Goal: Communication & Community: Answer question/provide support

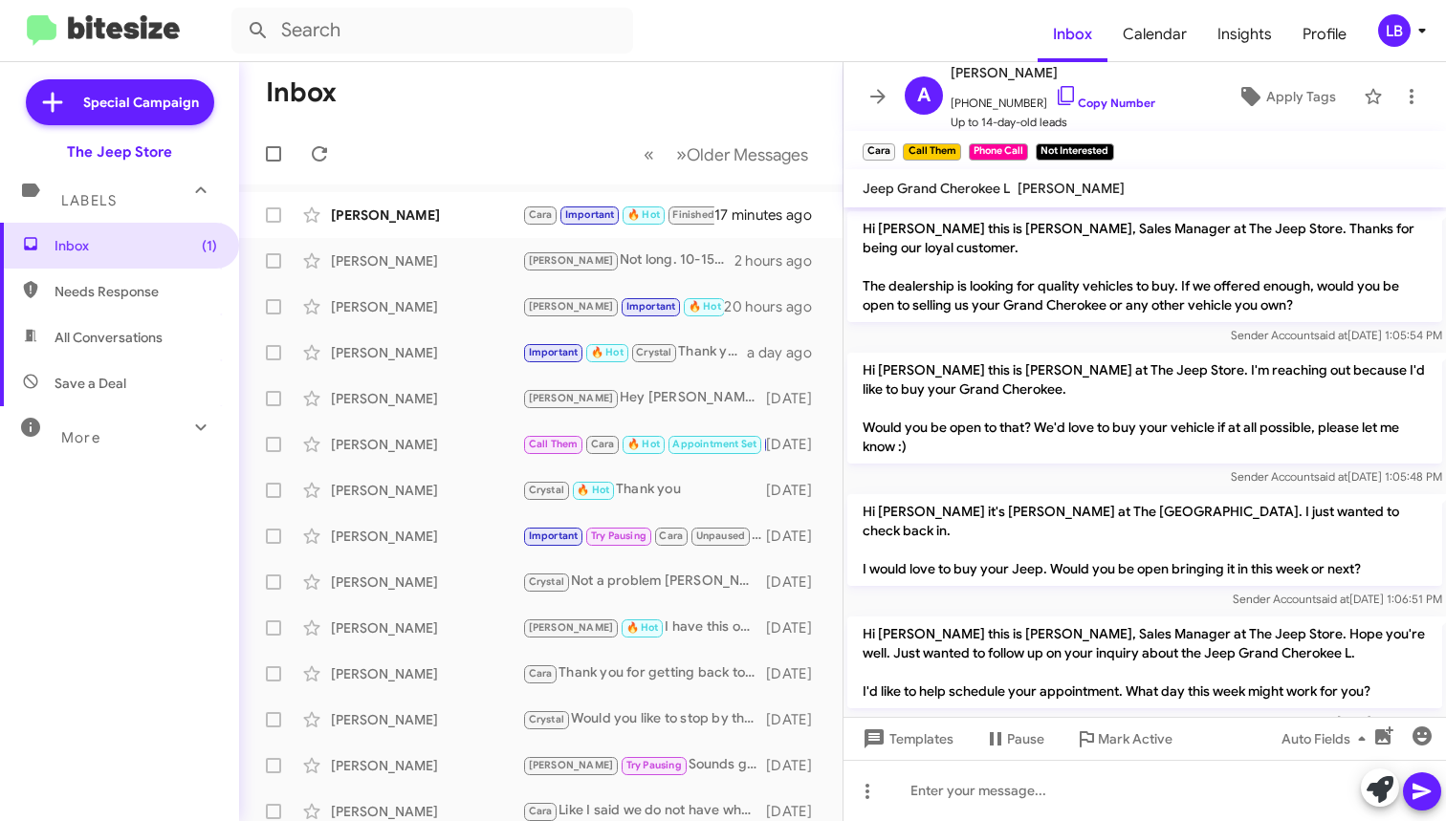
scroll to position [141, 0]
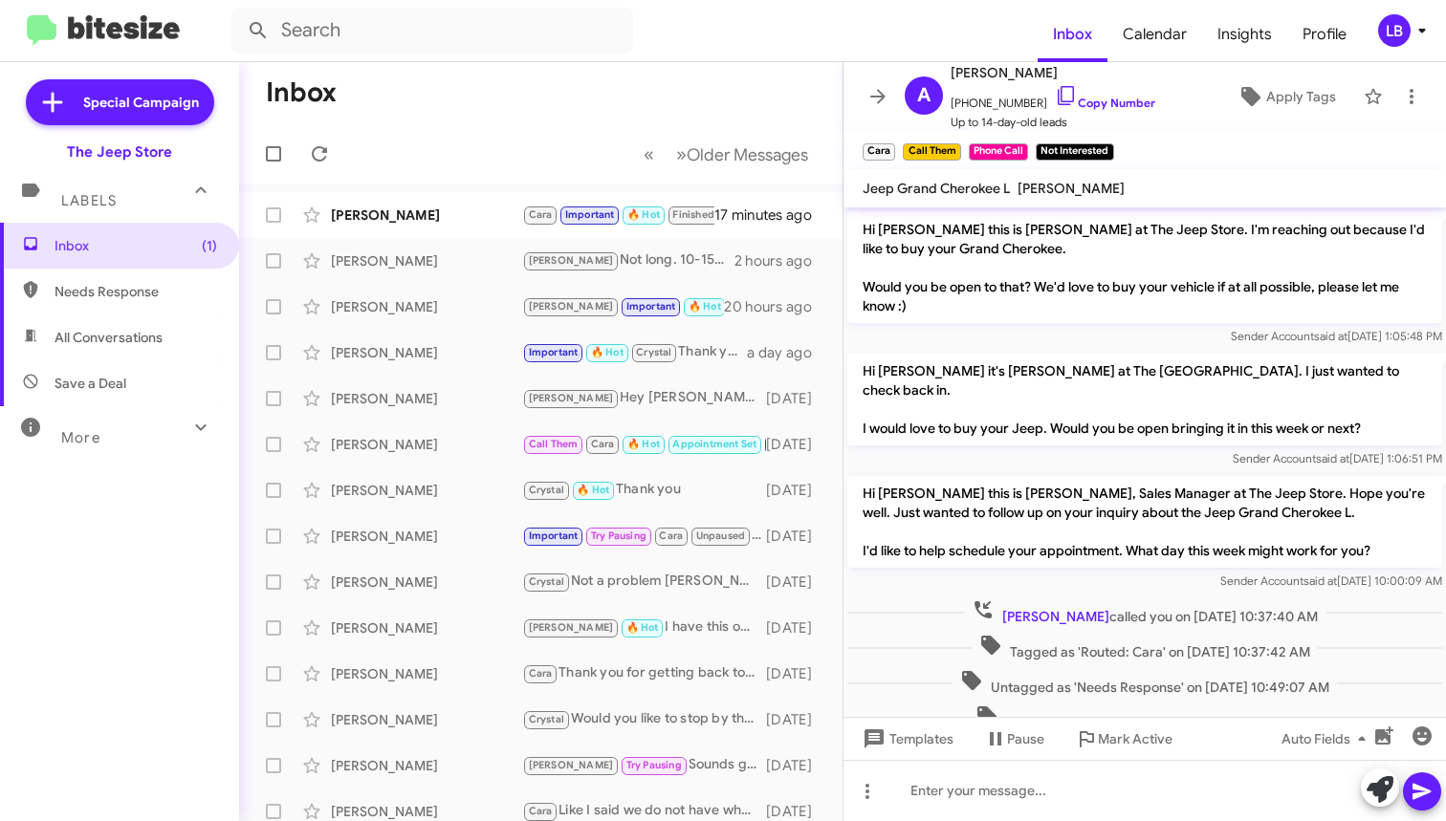
click at [407, 103] on mat-toolbar-row "Inbox" at bounding box center [540, 92] width 603 height 61
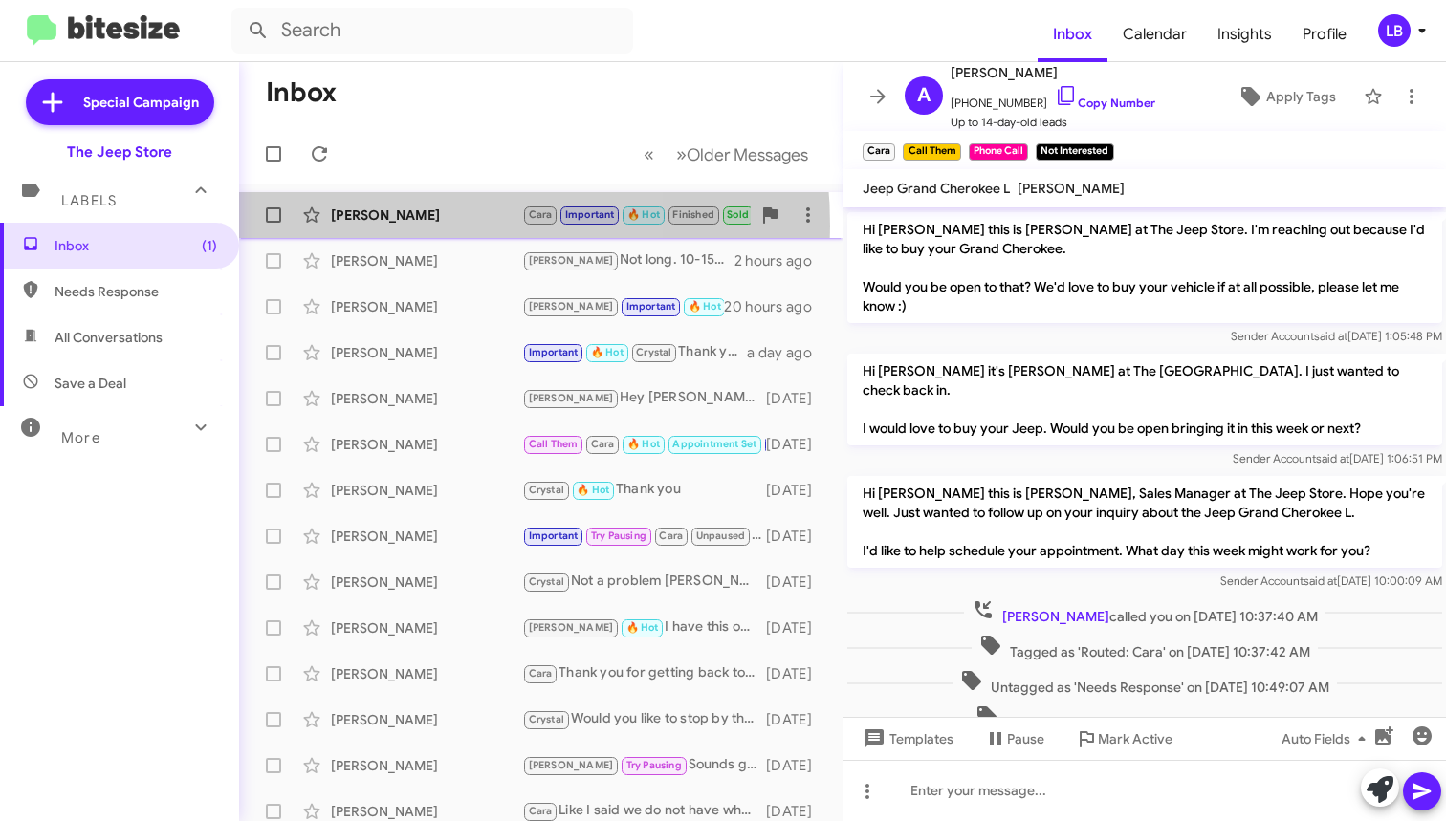
click at [381, 226] on div "[PERSON_NAME] [PERSON_NAME] Important 🔥 Hot Finished Sold Sold Verified Try Pau…" at bounding box center [540, 215] width 573 height 38
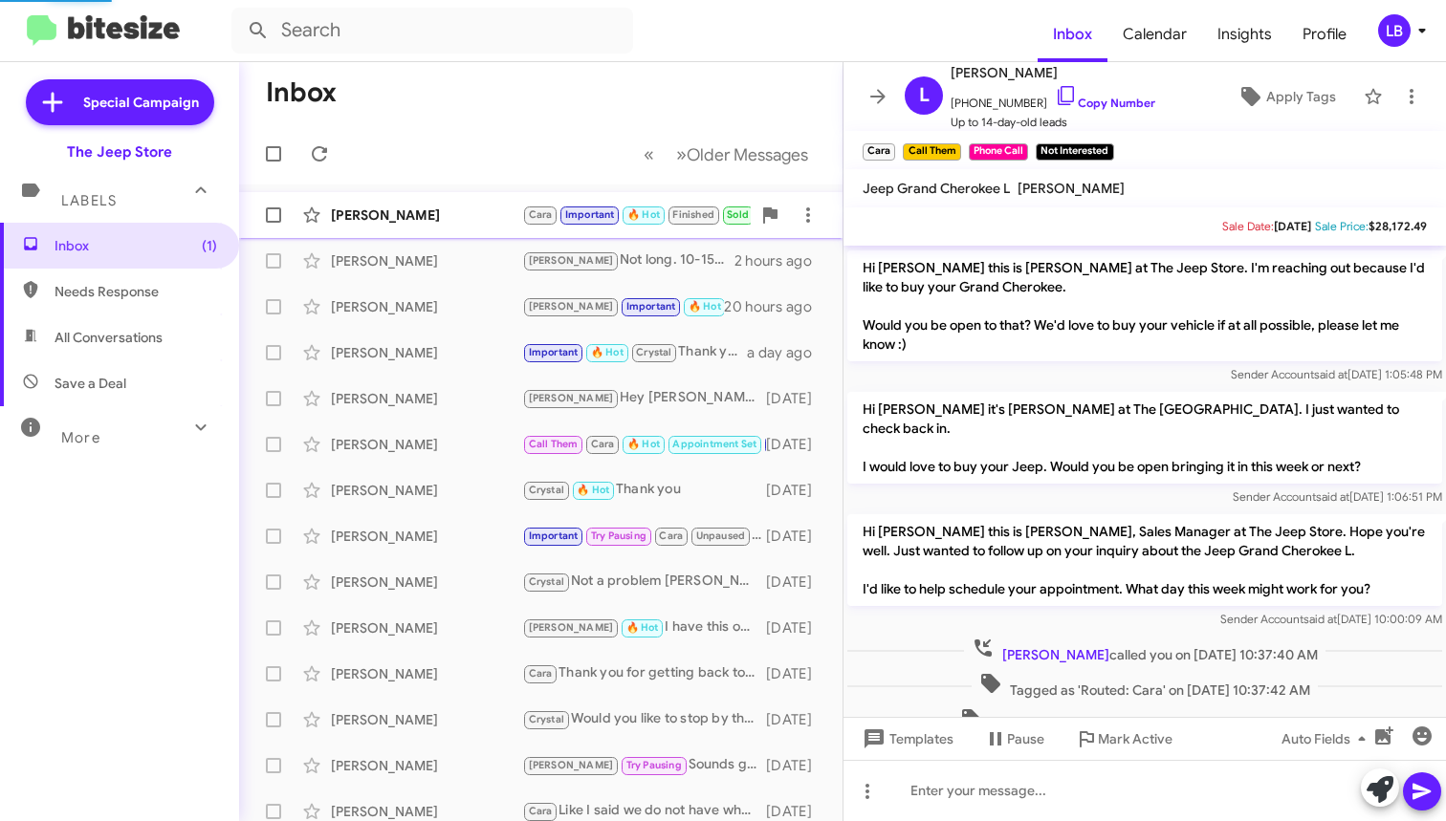
scroll to position [339, 0]
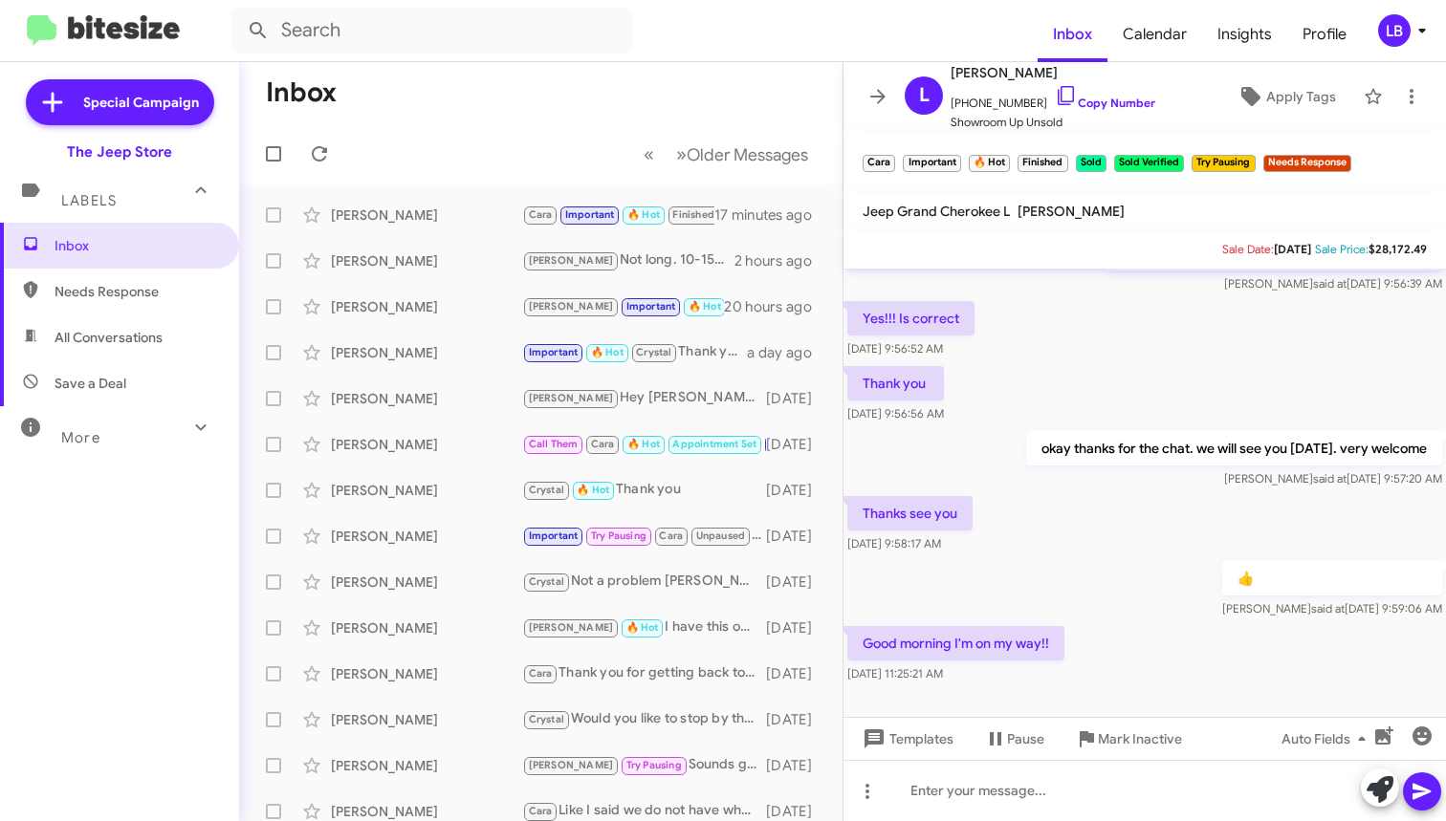
click at [1170, 333] on div "Yes!!! Is correct [DATE] 9:56:52 AM" at bounding box center [1144, 329] width 602 height 65
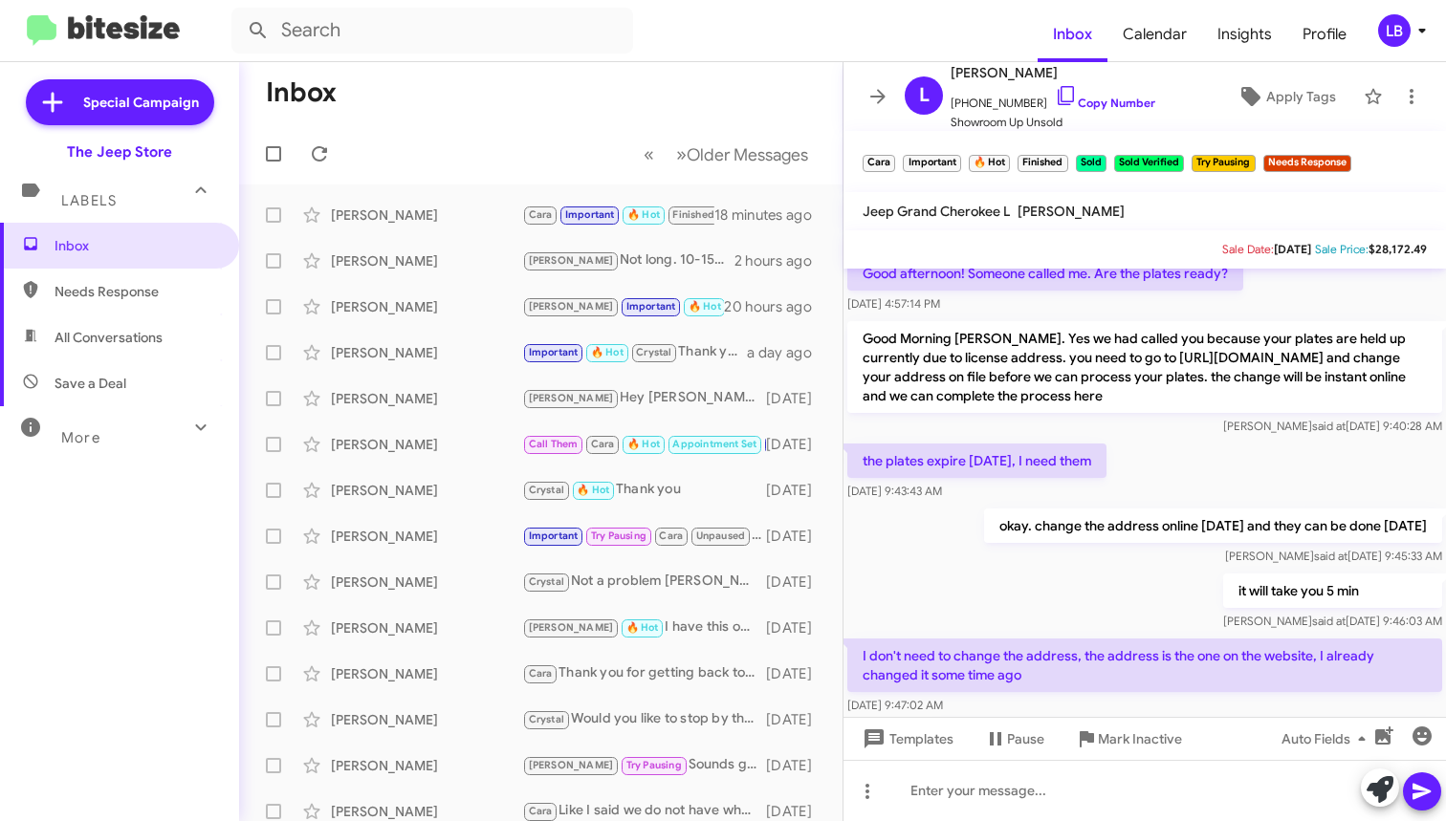
scroll to position [2919, 0]
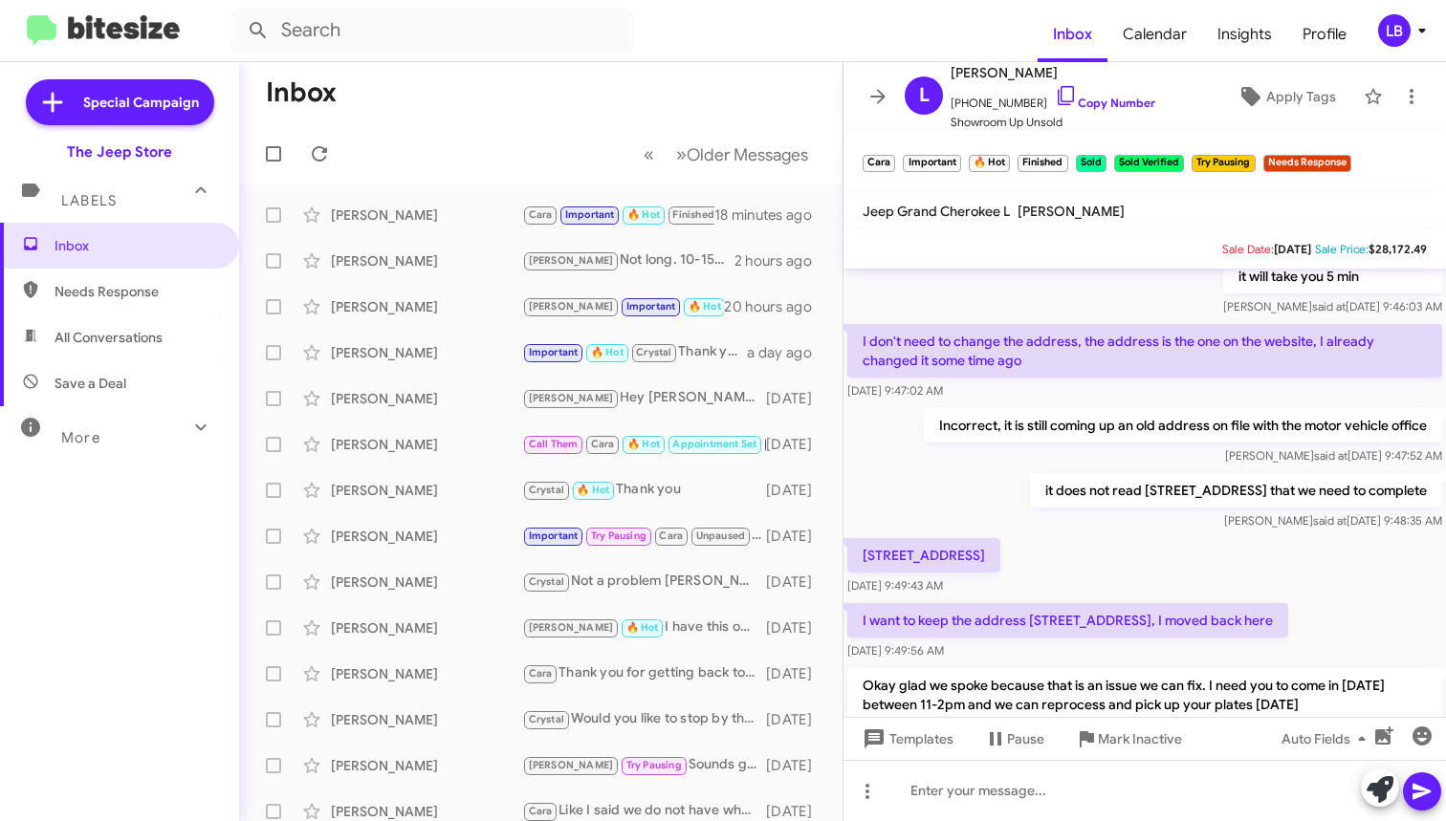
click at [1133, 275] on div "it will take you 5 min [PERSON_NAME] said at [DATE] 9:46:03 AM" at bounding box center [1144, 287] width 602 height 65
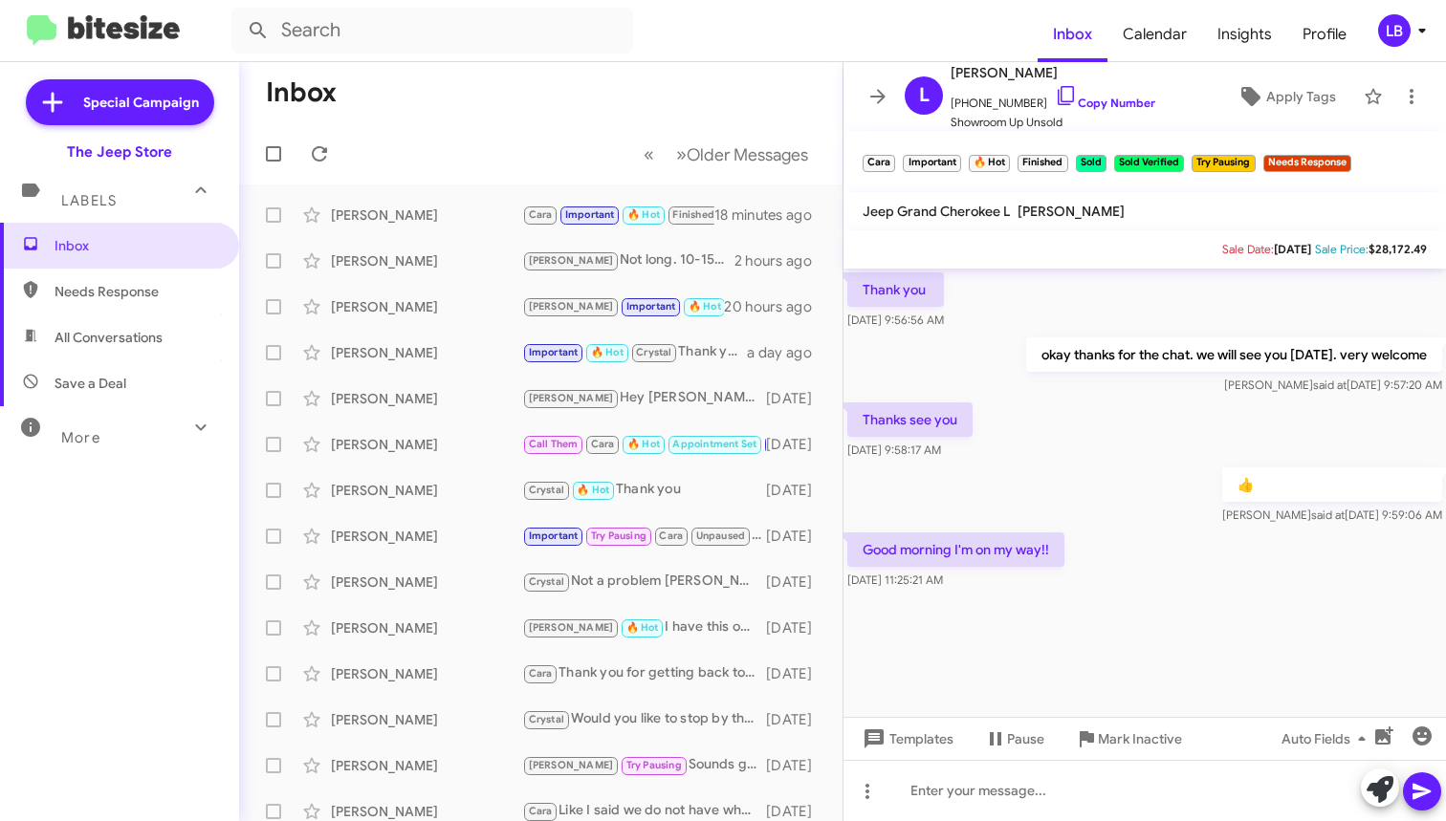
scroll to position [3600, 0]
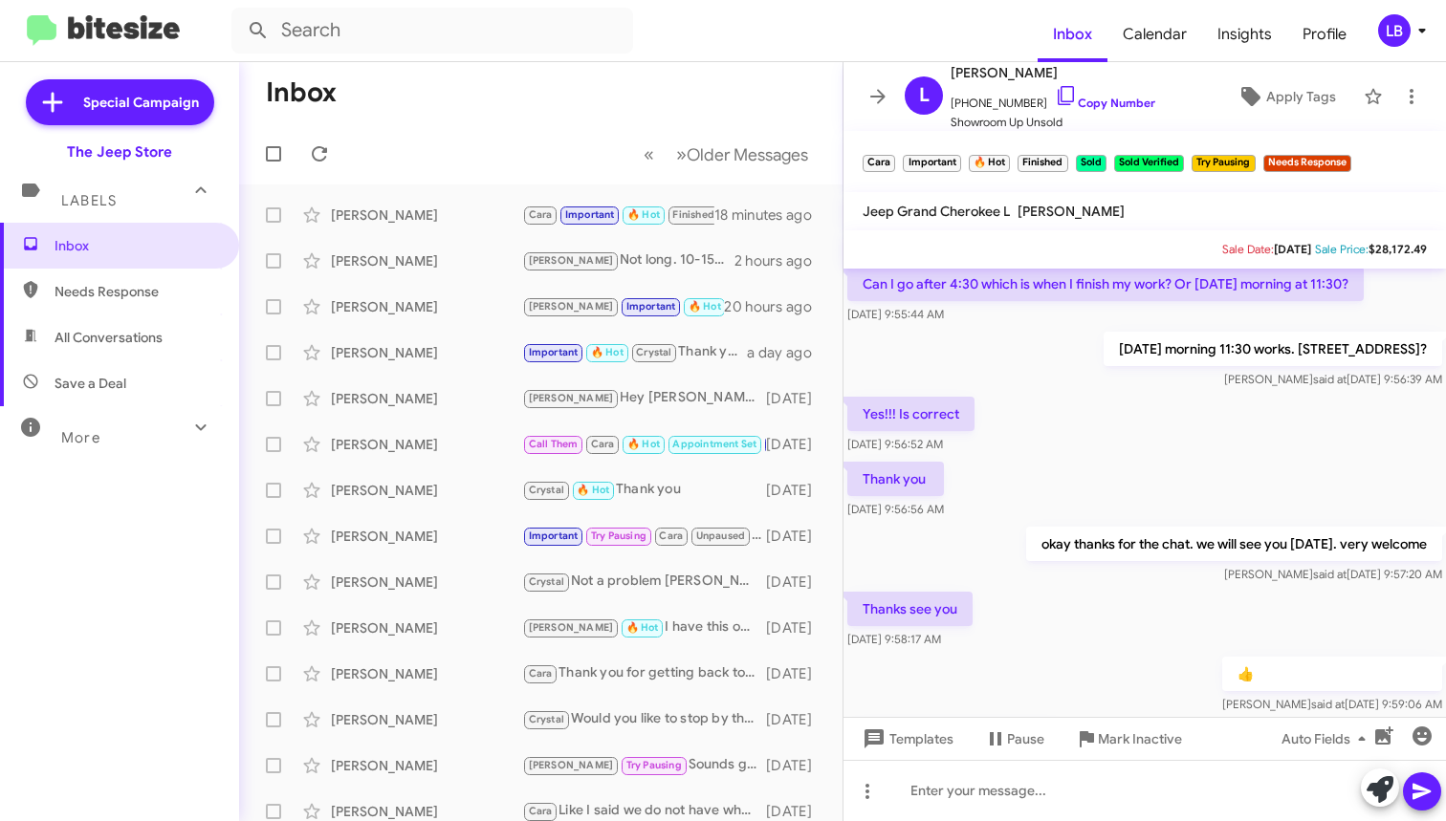
click at [1159, 446] on div "Yes!!! Is correct [DATE] 9:56:52 AM" at bounding box center [1144, 425] width 602 height 65
click at [1132, 319] on div "[DATE] 9:55:44 AM" at bounding box center [1105, 314] width 516 height 19
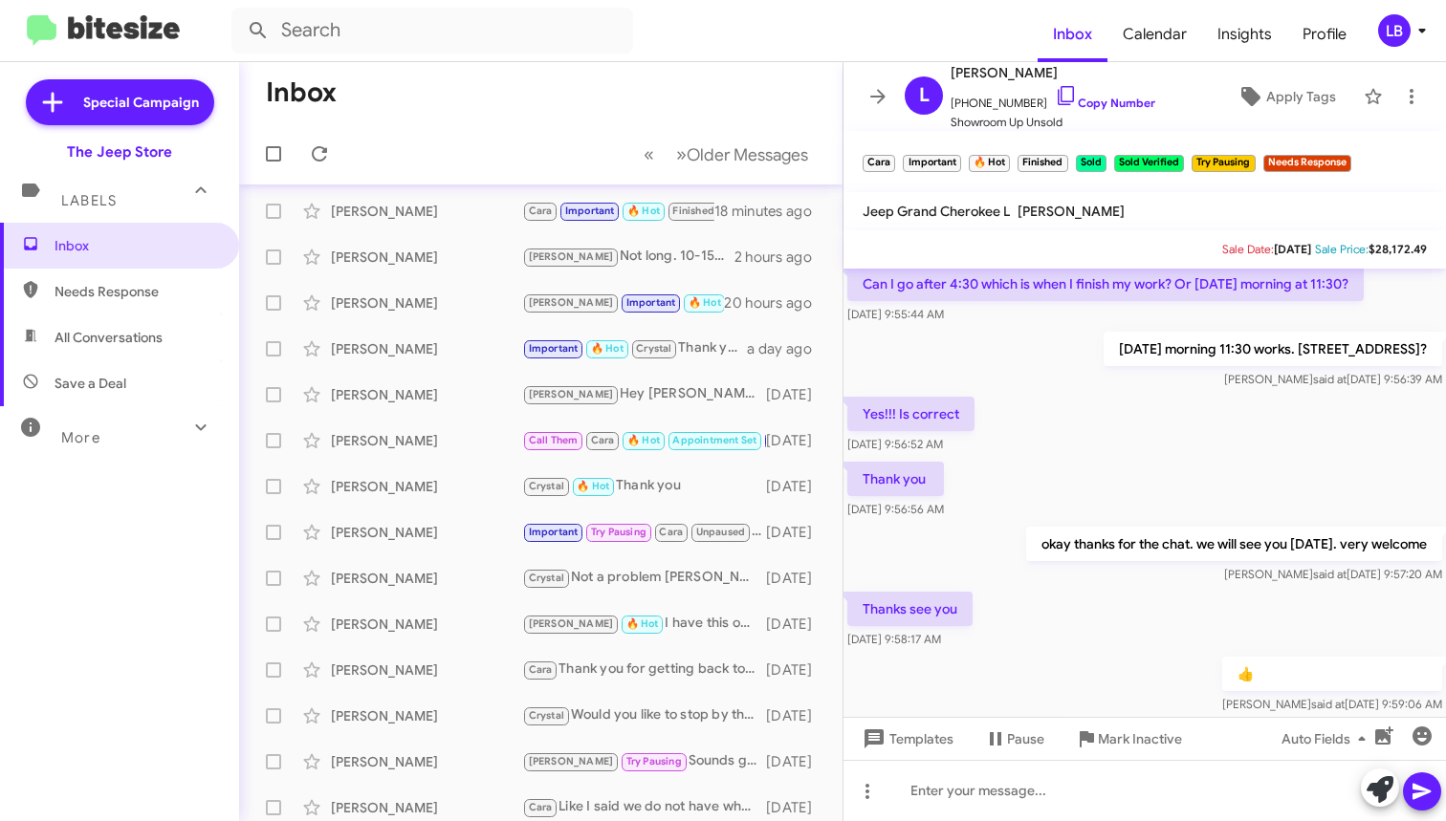
click at [1253, 487] on div "Thank you [DATE] 9:56:56 AM" at bounding box center [1144, 490] width 602 height 65
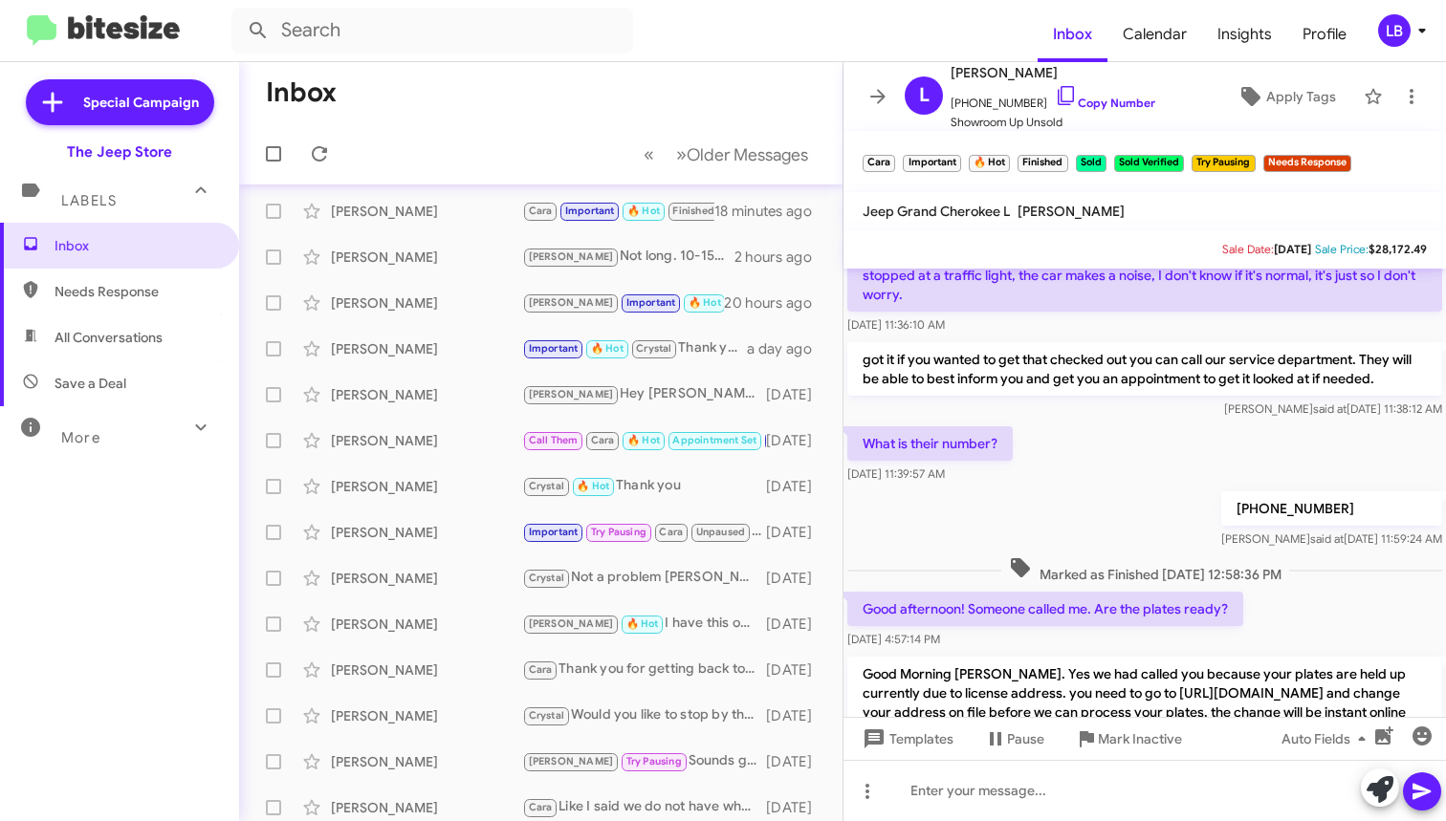
scroll to position [2084, 0]
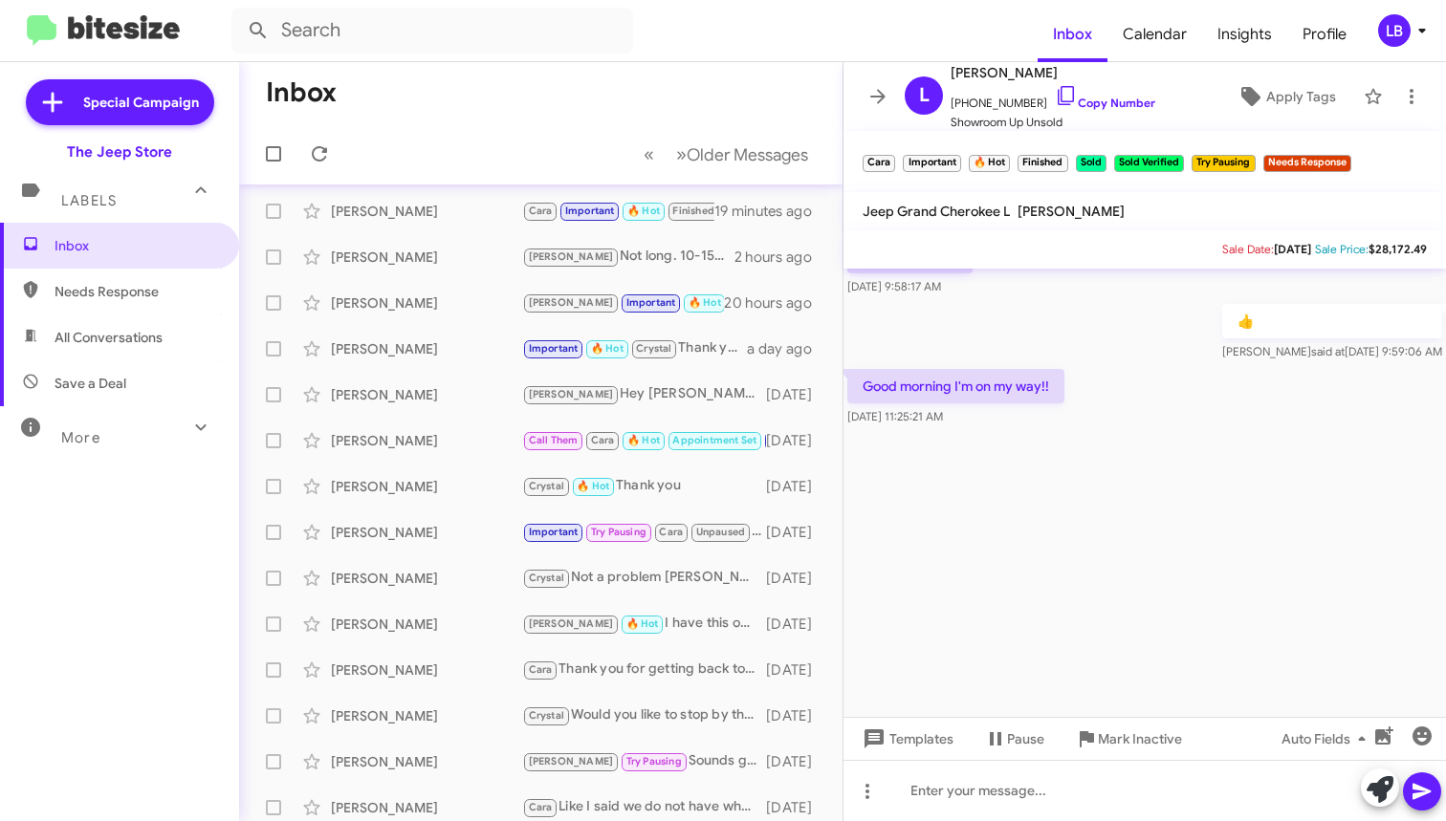
click at [1153, 354] on div "👍 [PERSON_NAME] said at [DATE] 9:59:06 AM" at bounding box center [1144, 332] width 602 height 65
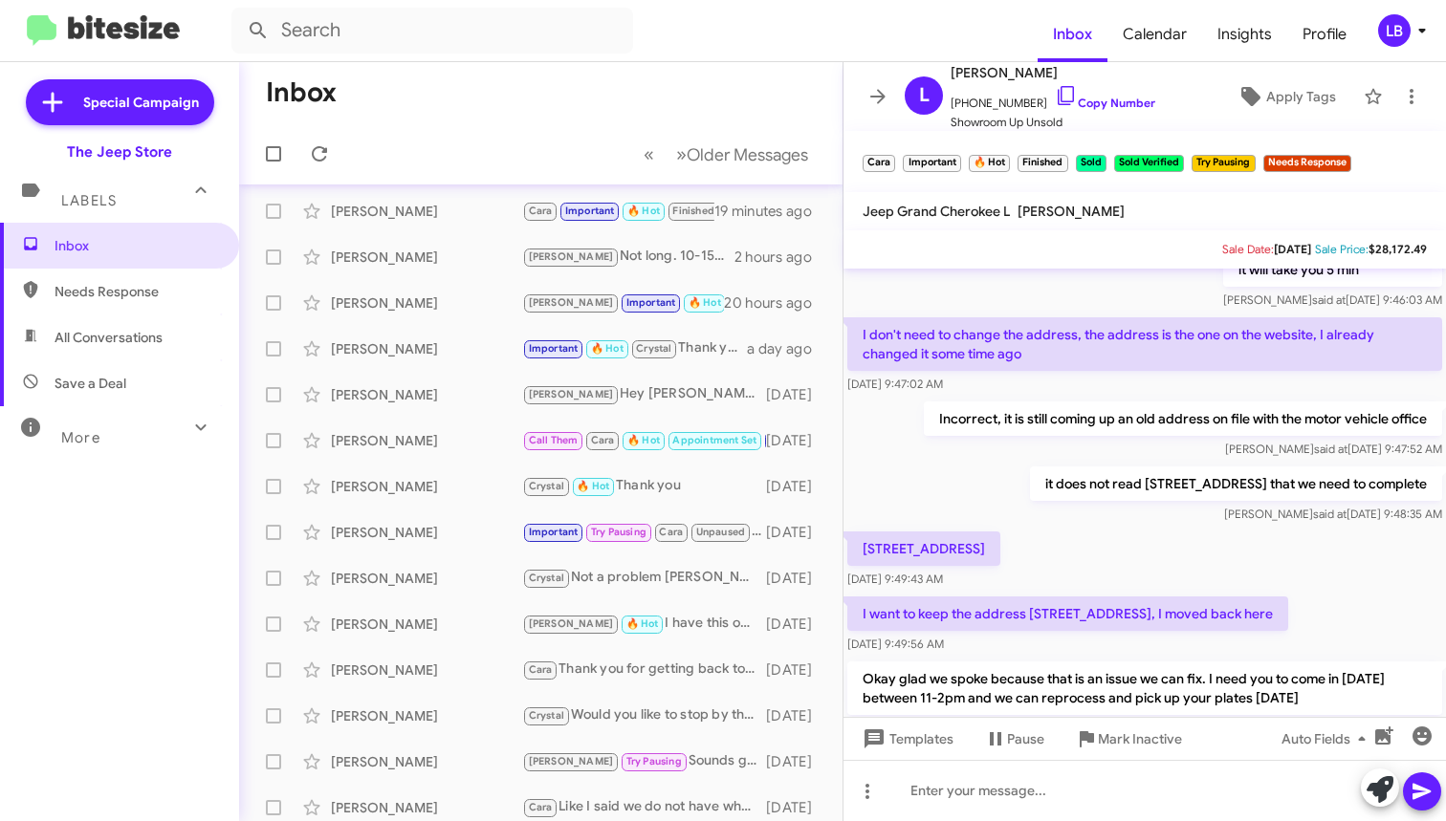
scroll to position [2956, 0]
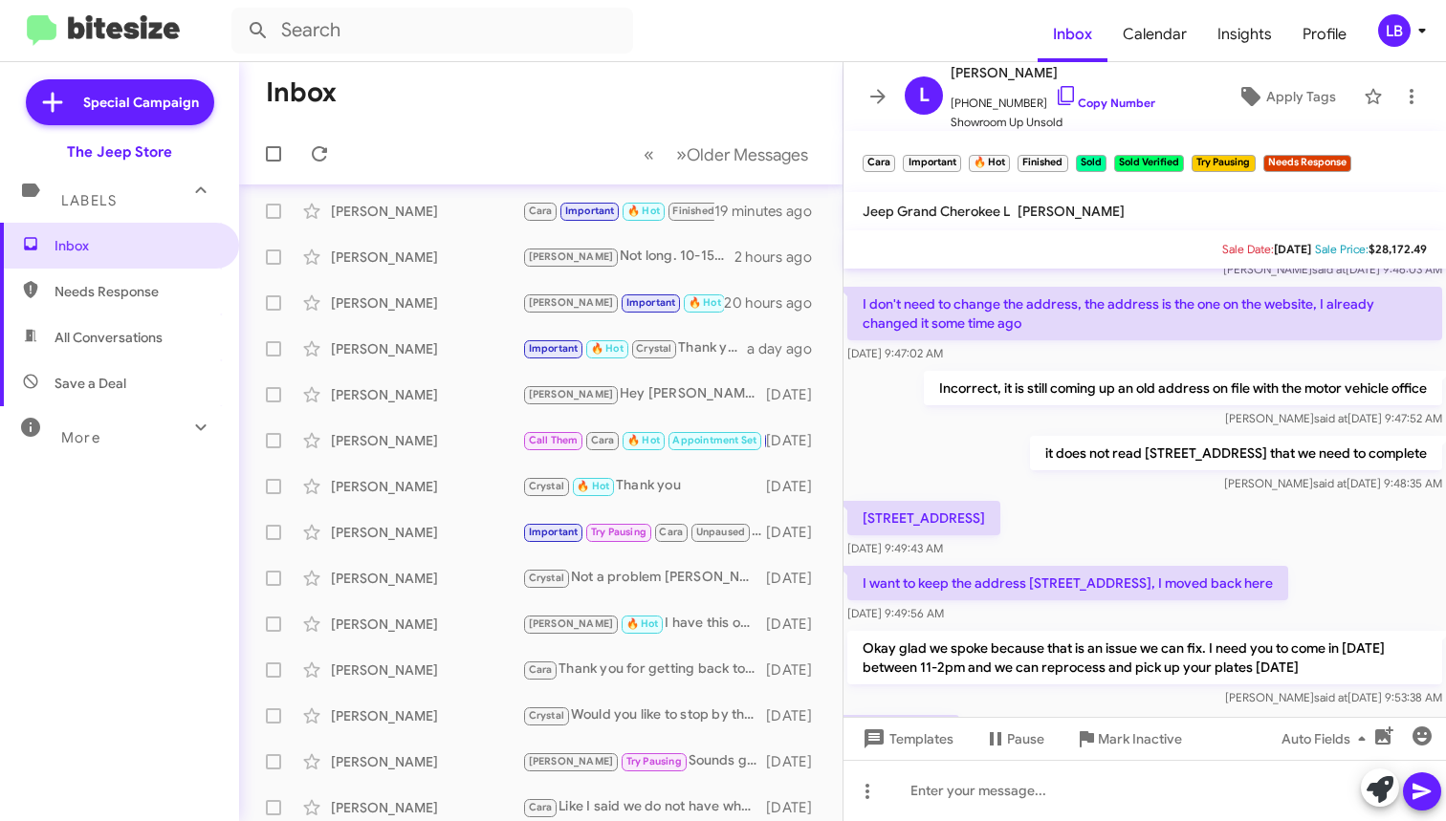
click at [1195, 427] on div "[PERSON_NAME] said at [DATE] 9:47:52 AM" at bounding box center [1183, 418] width 518 height 19
click at [587, 94] on mat-toolbar-row "Inbox" at bounding box center [540, 92] width 603 height 61
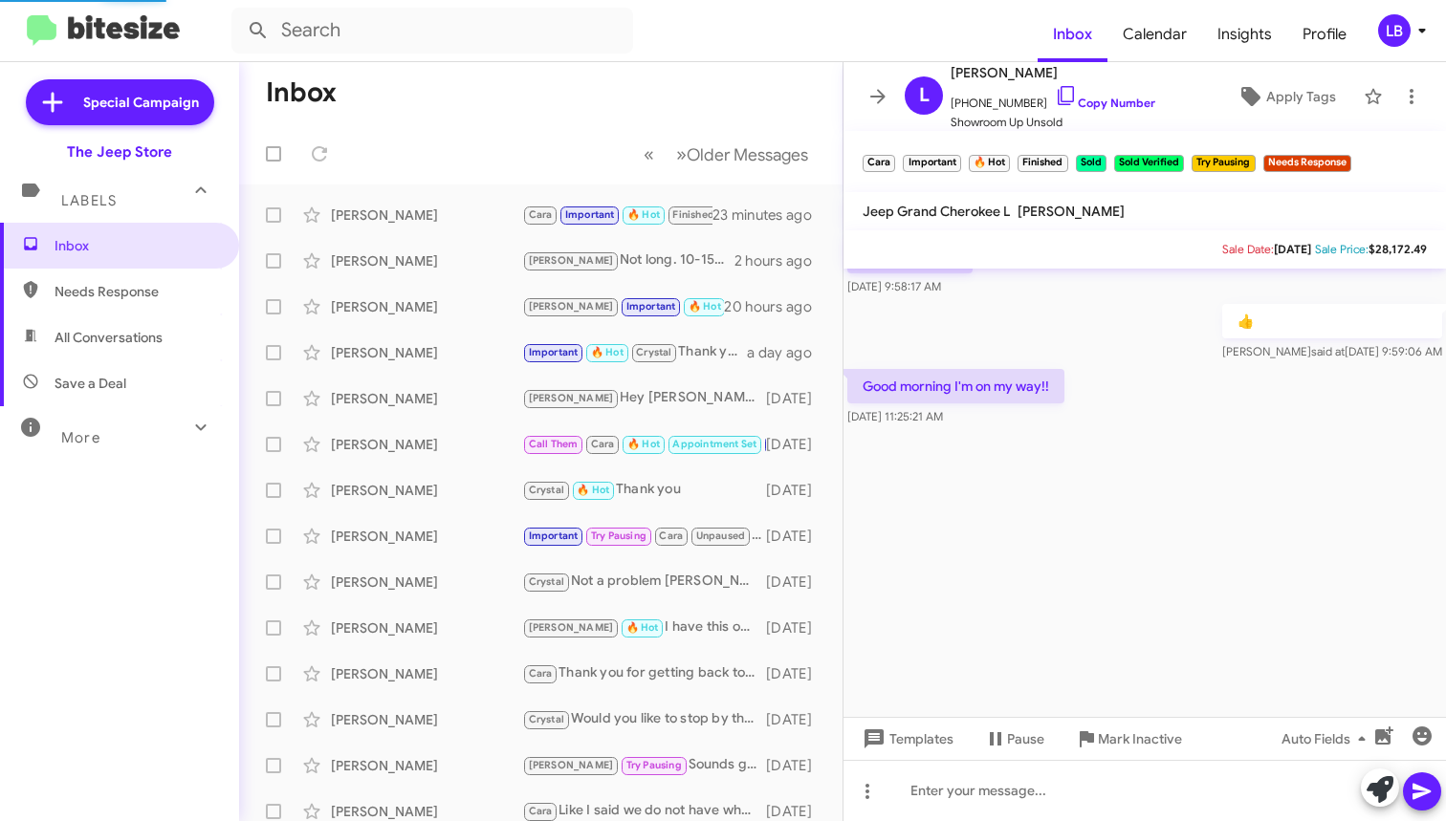
scroll to position [986, 0]
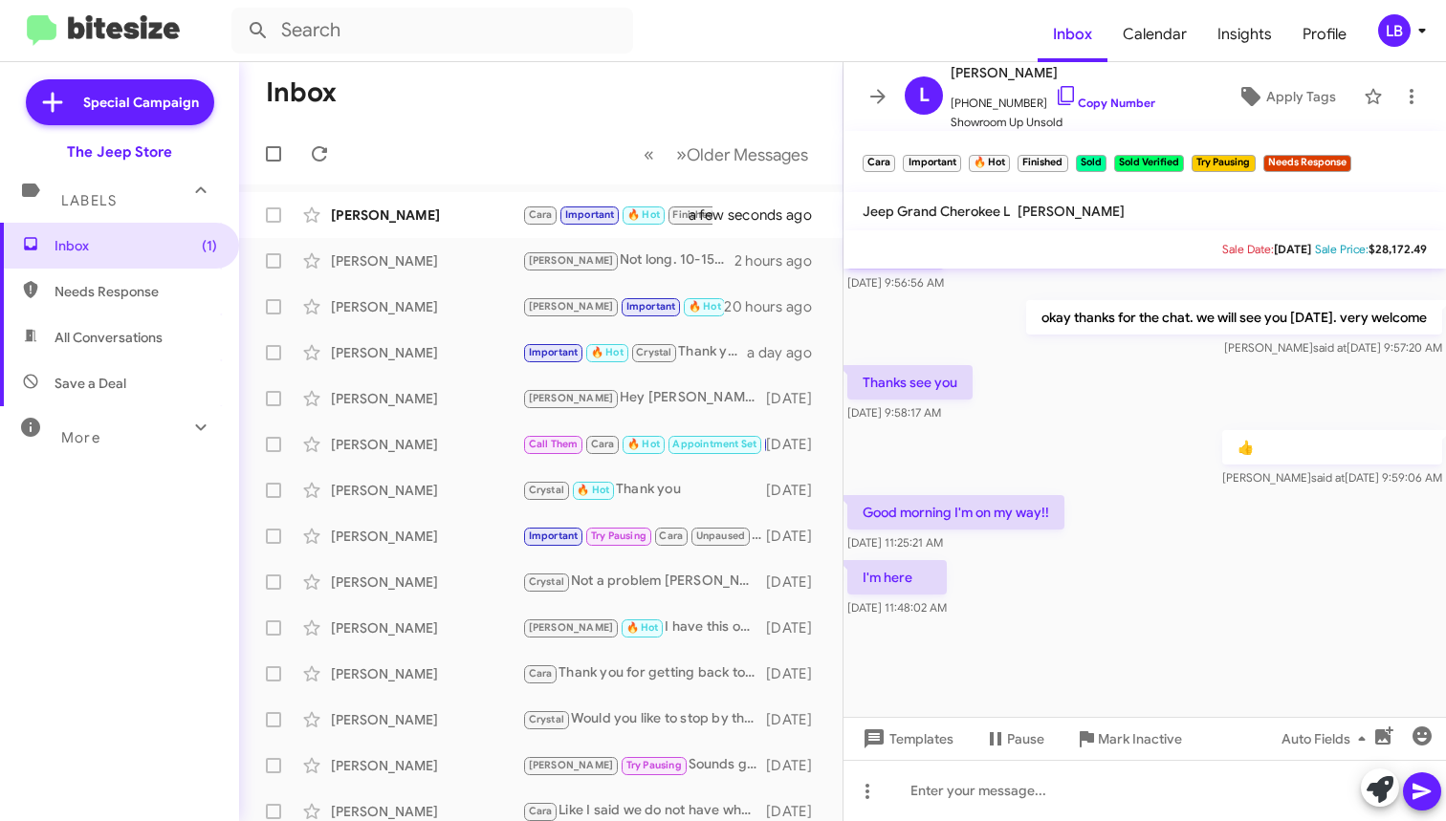
click at [1106, 433] on div "👍 [PERSON_NAME] said at [DATE] 9:59:06 AM" at bounding box center [1144, 458] width 602 height 65
click at [1131, 417] on div "Thanks see you [DATE] 9:58:17 AM" at bounding box center [1144, 393] width 602 height 65
click at [1144, 396] on div "Thanks see you [DATE] 9:58:17 AM" at bounding box center [1144, 393] width 602 height 65
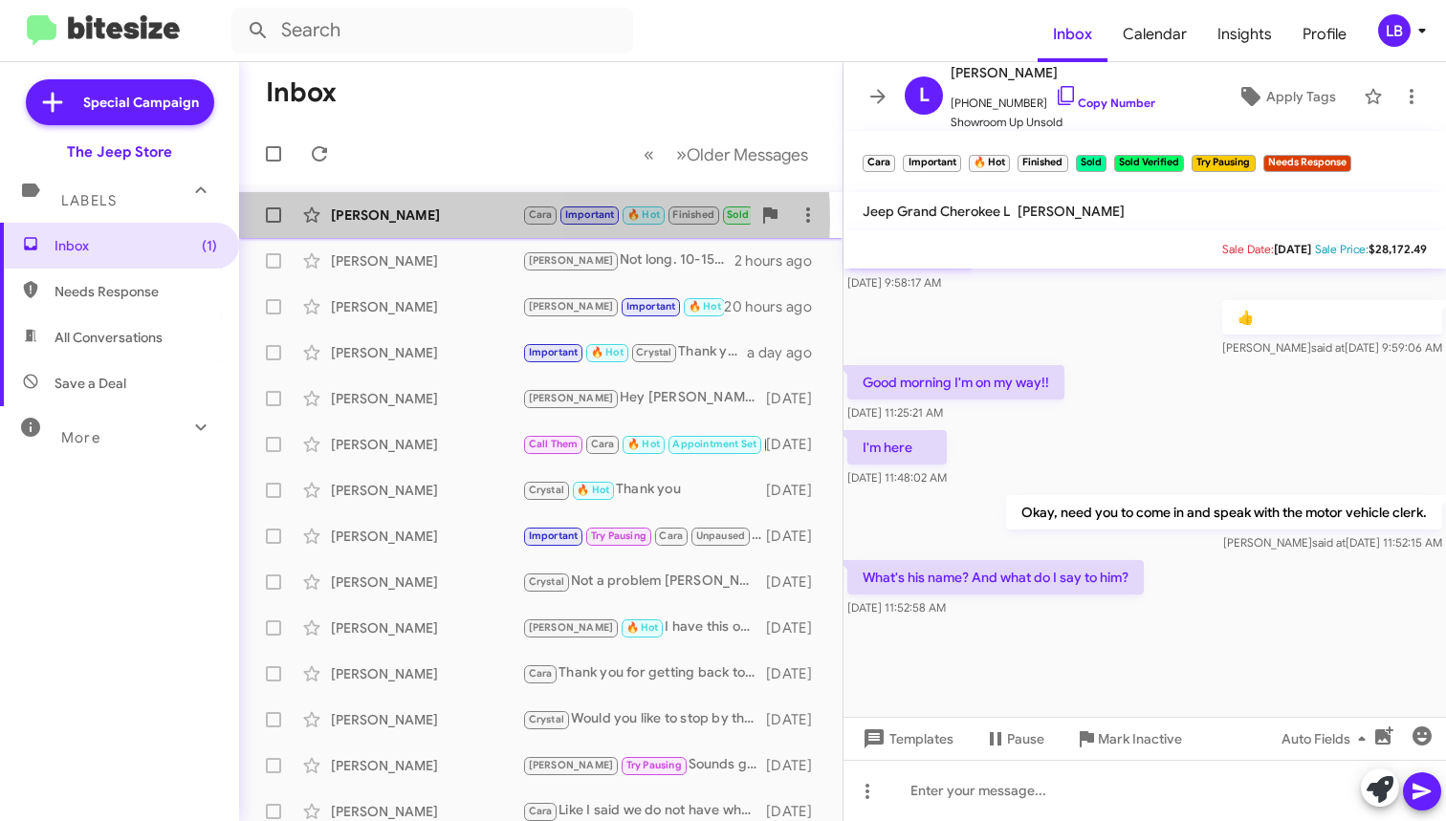
click at [453, 219] on div "[PERSON_NAME]" at bounding box center [426, 215] width 191 height 19
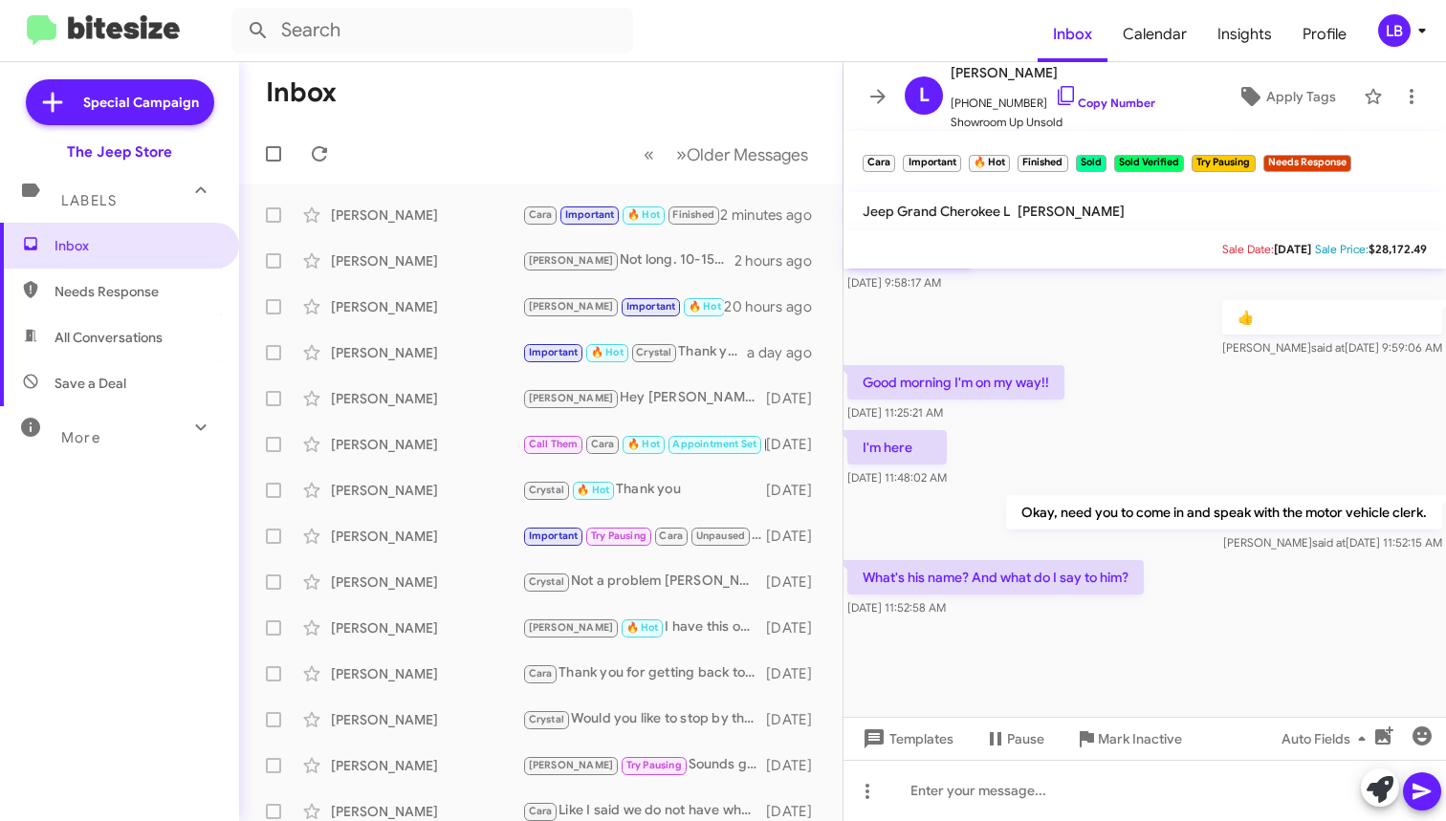
click at [1209, 398] on div "Good morning I'm on my way!! [DATE] 11:25:21 AM" at bounding box center [1144, 393] width 602 height 65
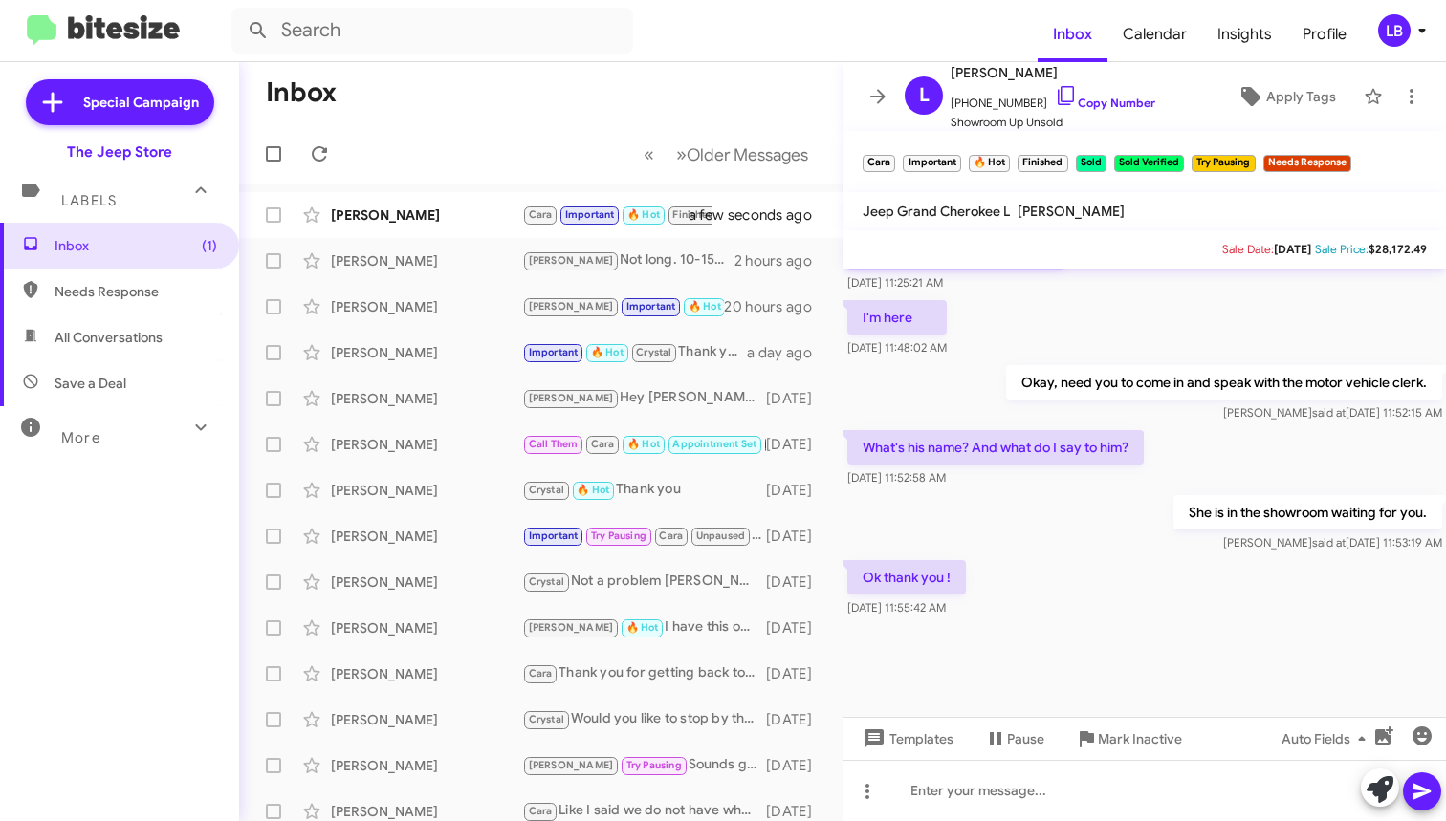
drag, startPoint x: 1253, startPoint y: 441, endPoint x: 1241, endPoint y: 394, distance: 48.2
click at [1253, 441] on div "What's his name? And what do I say to him? [DATE] 11:52:58 AM" at bounding box center [1144, 458] width 602 height 65
click at [1252, 327] on div "I'm here [DATE] 11:48:02 AM" at bounding box center [1144, 328] width 602 height 65
drag, startPoint x: 592, startPoint y: 112, endPoint x: 486, endPoint y: 99, distance: 106.9
click at [592, 112] on mat-toolbar-row "Inbox" at bounding box center [540, 92] width 603 height 61
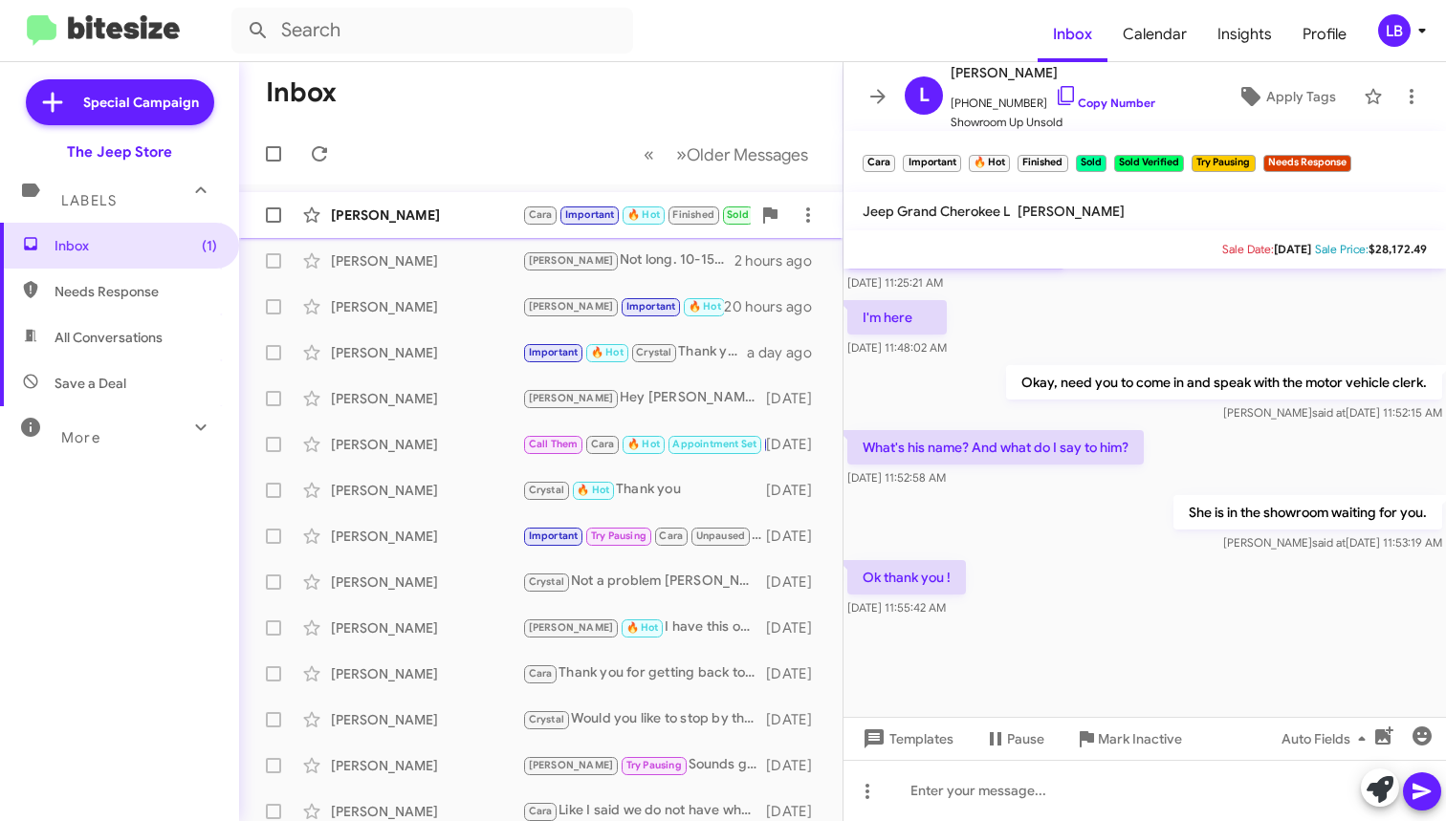
drag, startPoint x: 461, startPoint y: 191, endPoint x: 458, endPoint y: 217, distance: 26.0
click at [461, 192] on mat-action-list "[PERSON_NAME] [PERSON_NAME] Important 🔥 Hot Finished Sold Sold Verified Try Pau…" at bounding box center [540, 648] width 603 height 926
click at [458, 220] on div "[PERSON_NAME]" at bounding box center [426, 215] width 191 height 19
click at [470, 153] on mat-toolbar-row "« Previous » Next Older Messages" at bounding box center [540, 153] width 603 height 61
click at [436, 227] on div "[PERSON_NAME] [PERSON_NAME] Needs Response Hello [PERSON_NAME], Thank you for t…" at bounding box center [540, 215] width 573 height 38
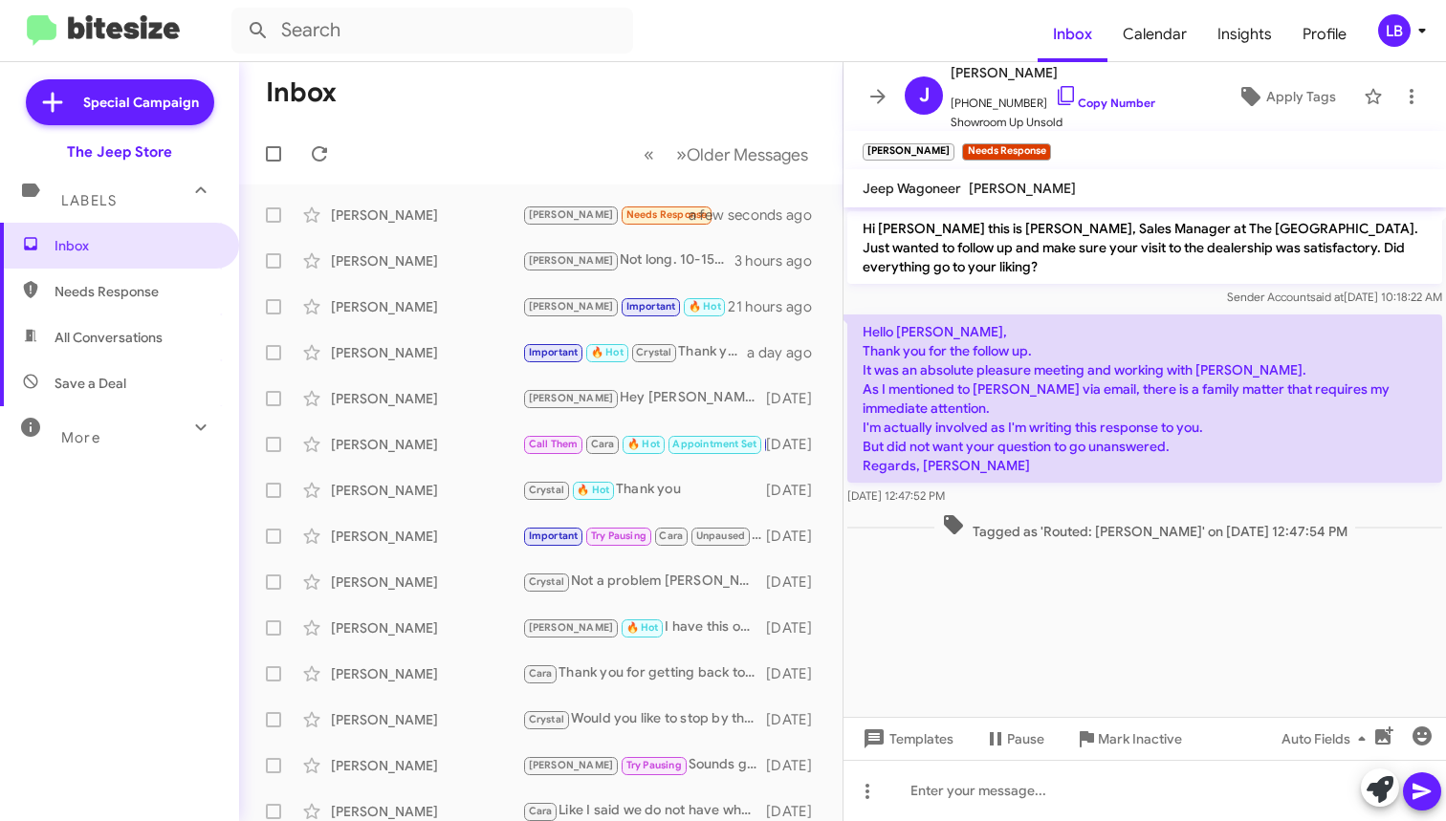
click at [1082, 284] on div "Hi [PERSON_NAME] this is [PERSON_NAME], Sales Manager at The [GEOGRAPHIC_DATA].…" at bounding box center [1144, 259] width 595 height 96
click at [1117, 308] on div "Hi [PERSON_NAME] this is [PERSON_NAME], Sales Manager at The [GEOGRAPHIC_DATA].…" at bounding box center [1144, 258] width 602 height 103
click at [1035, 349] on p "Hello [PERSON_NAME], Thank you for the follow up. It was an absolute pleasure m…" at bounding box center [1144, 399] width 595 height 168
click at [1066, 282] on p "Hi [PERSON_NAME] this is [PERSON_NAME], Sales Manager at The [GEOGRAPHIC_DATA].…" at bounding box center [1144, 247] width 595 height 73
click at [1118, 290] on div "Sender Account said at [DATE] 10:18:22 AM" at bounding box center [1144, 297] width 595 height 19
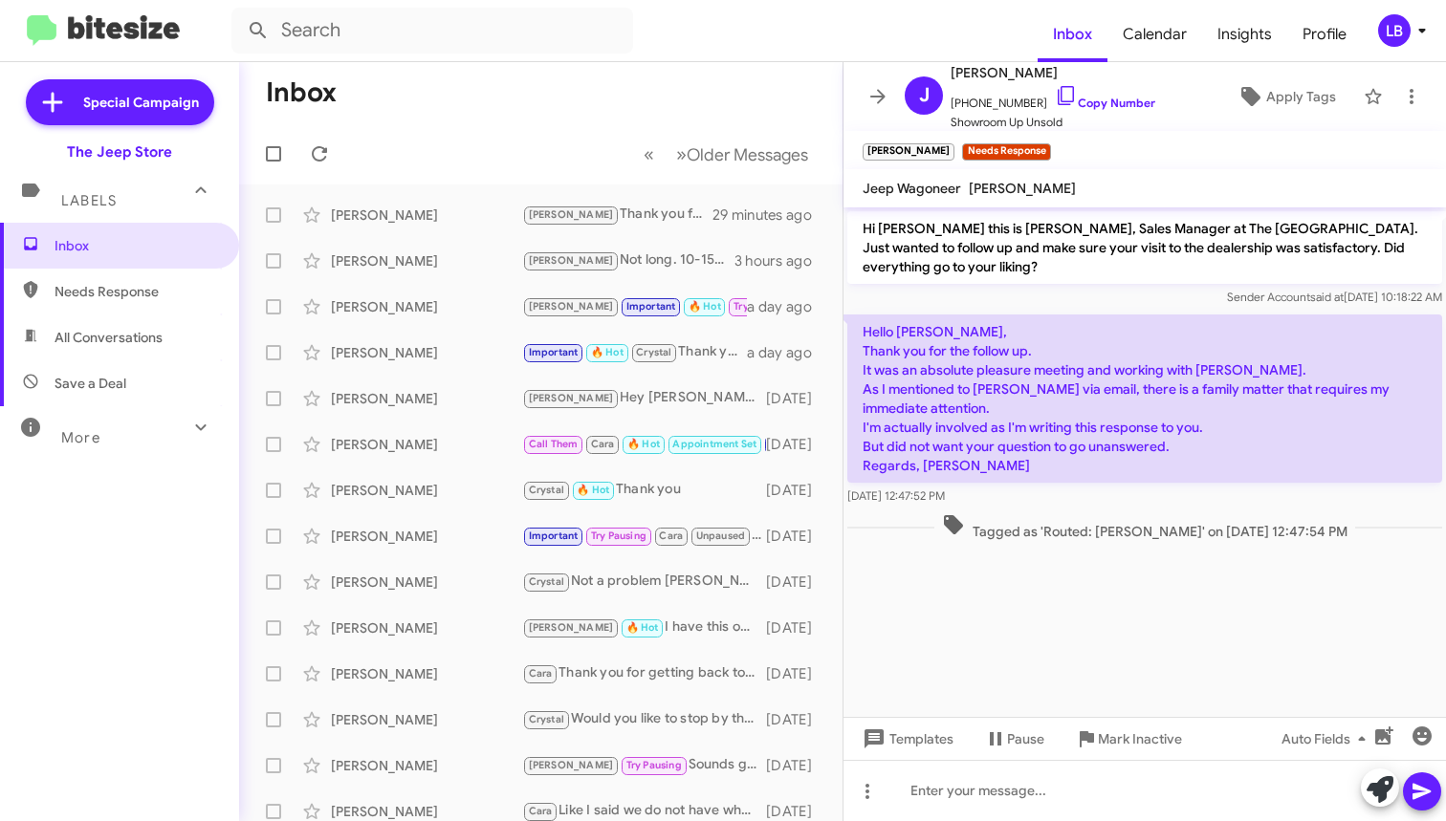
click at [1118, 290] on div "Sender Account said at [DATE] 10:18:22 AM" at bounding box center [1144, 297] width 595 height 19
click at [1057, 281] on p "Hi [PERSON_NAME] this is [PERSON_NAME], Sales Manager at The [GEOGRAPHIC_DATA].…" at bounding box center [1144, 247] width 595 height 73
